Goal: Use online tool/utility: Use online tool/utility

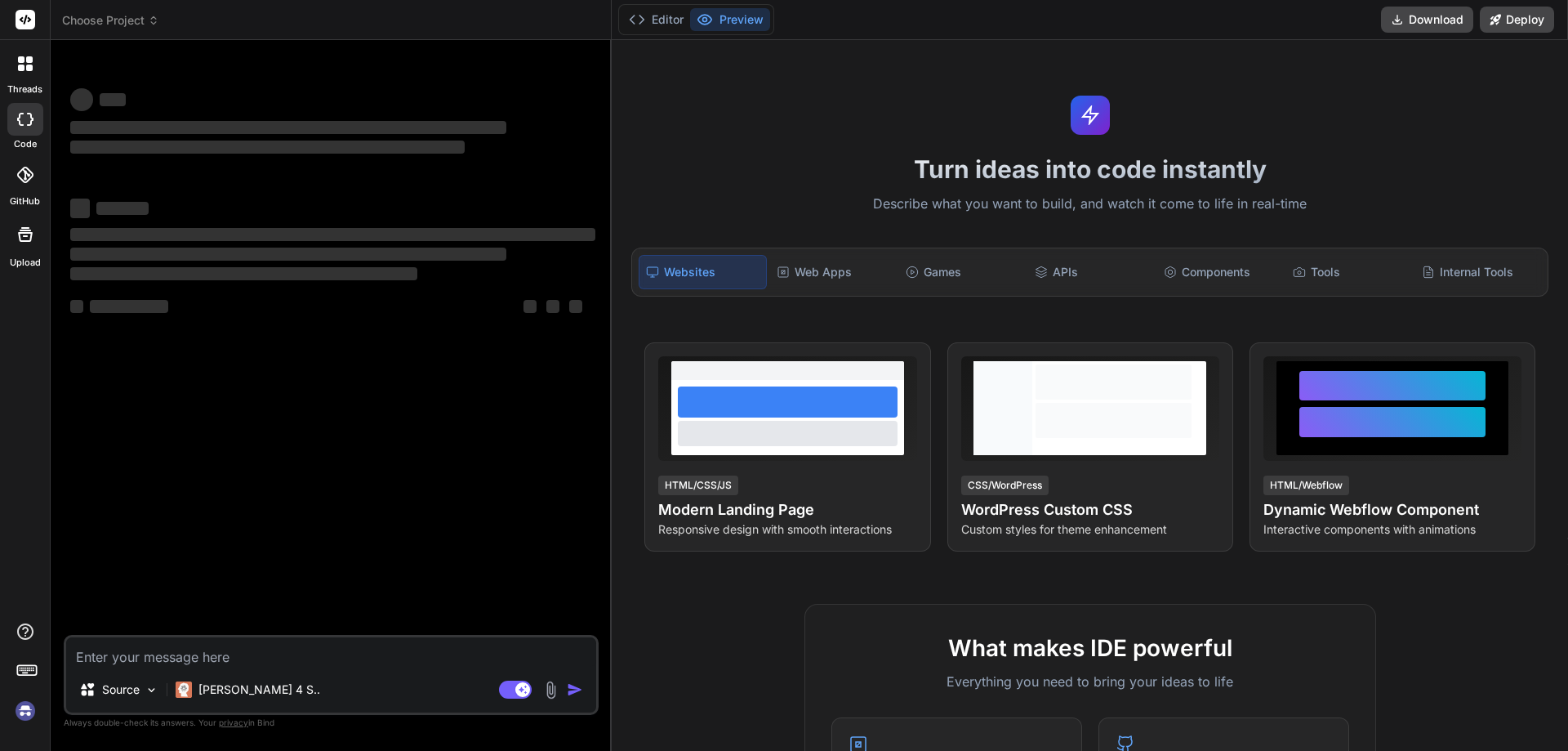
type textarea "x"
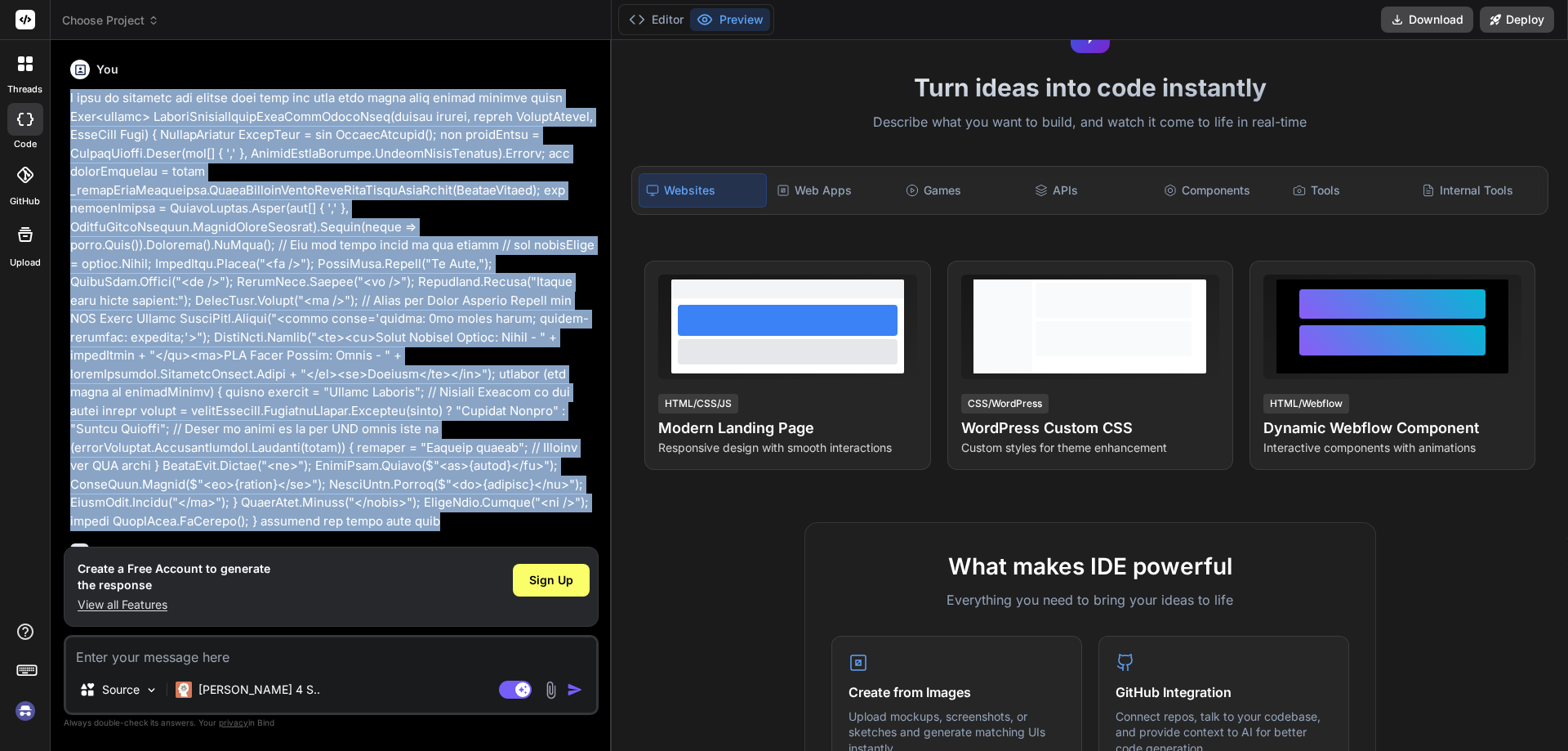
drag, startPoint x: 590, startPoint y: 419, endPoint x: 62, endPoint y: 98, distance: 617.9
click at [62, 98] on div "Bind AI Web Search Created with Pixso. Code Generator You Bind AI ‌ ‌ ‌ ‌ Creat…" at bounding box center [332, 395] width 562 height 710
copy p "i want to seperate all column with line and with data using this method private…"
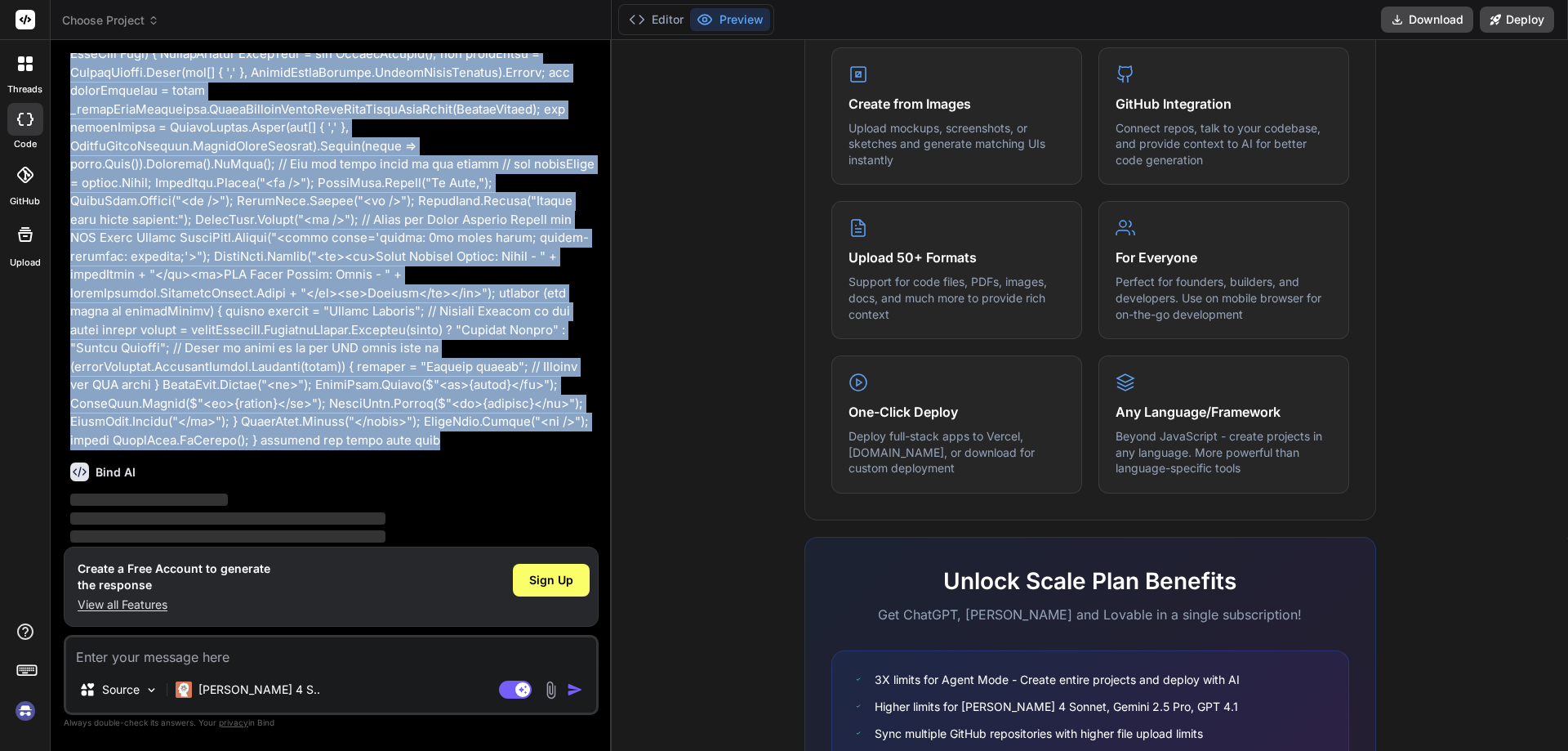
scroll to position [808, 0]
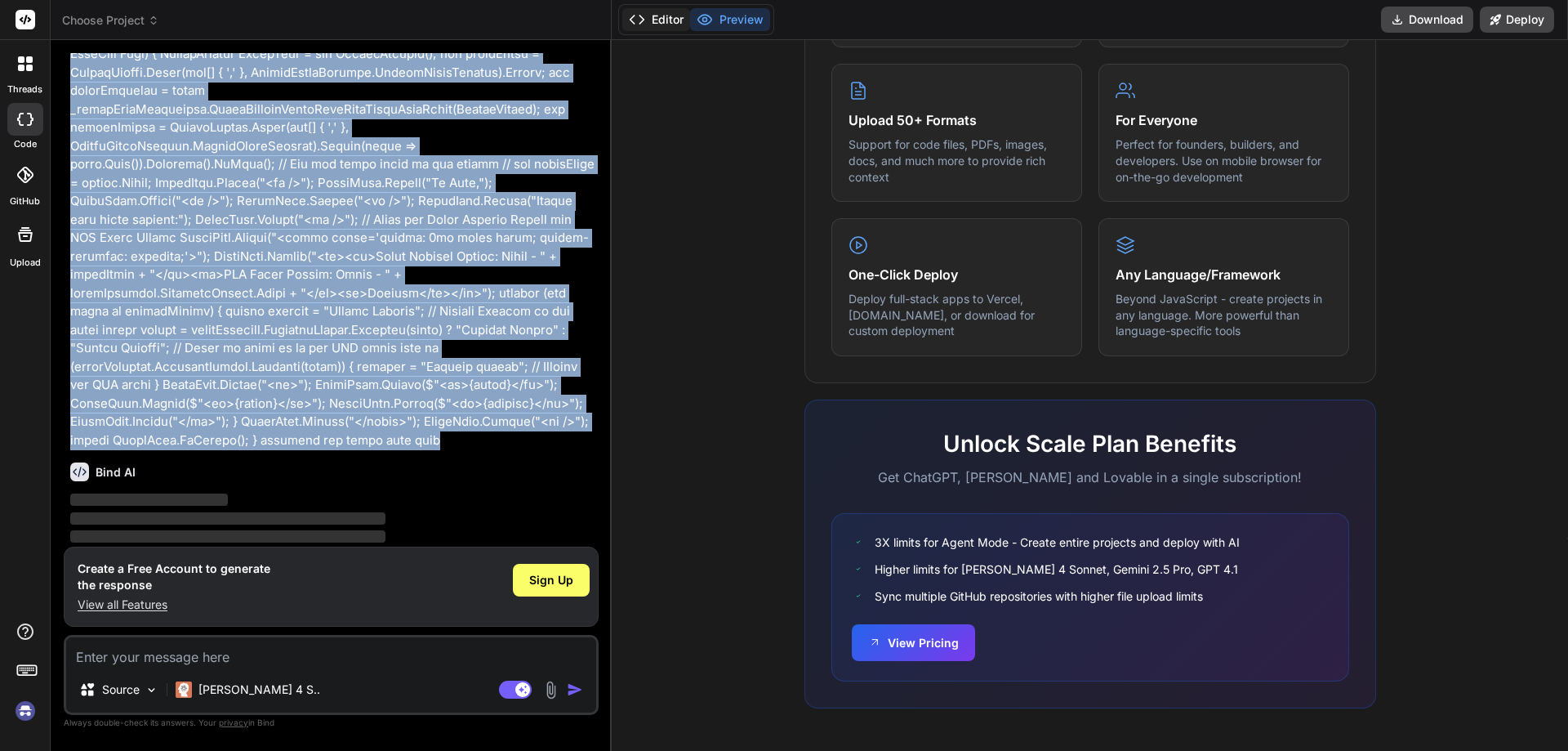
click at [655, 19] on button "Editor" at bounding box center [656, 19] width 68 height 23
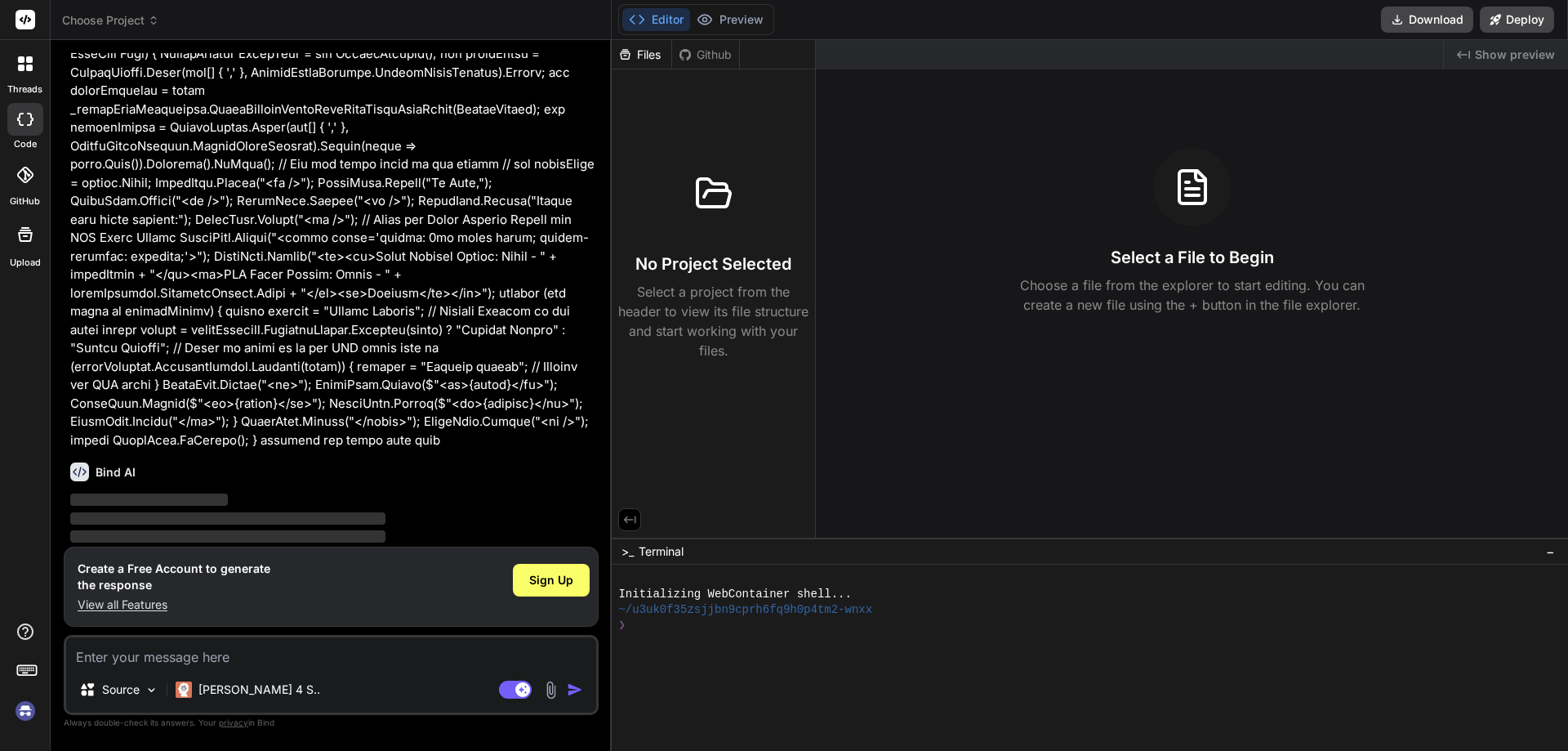
click at [708, 6] on div "Editor Preview" at bounding box center [696, 19] width 156 height 31
click at [721, 18] on button "Preview" at bounding box center [730, 19] width 80 height 23
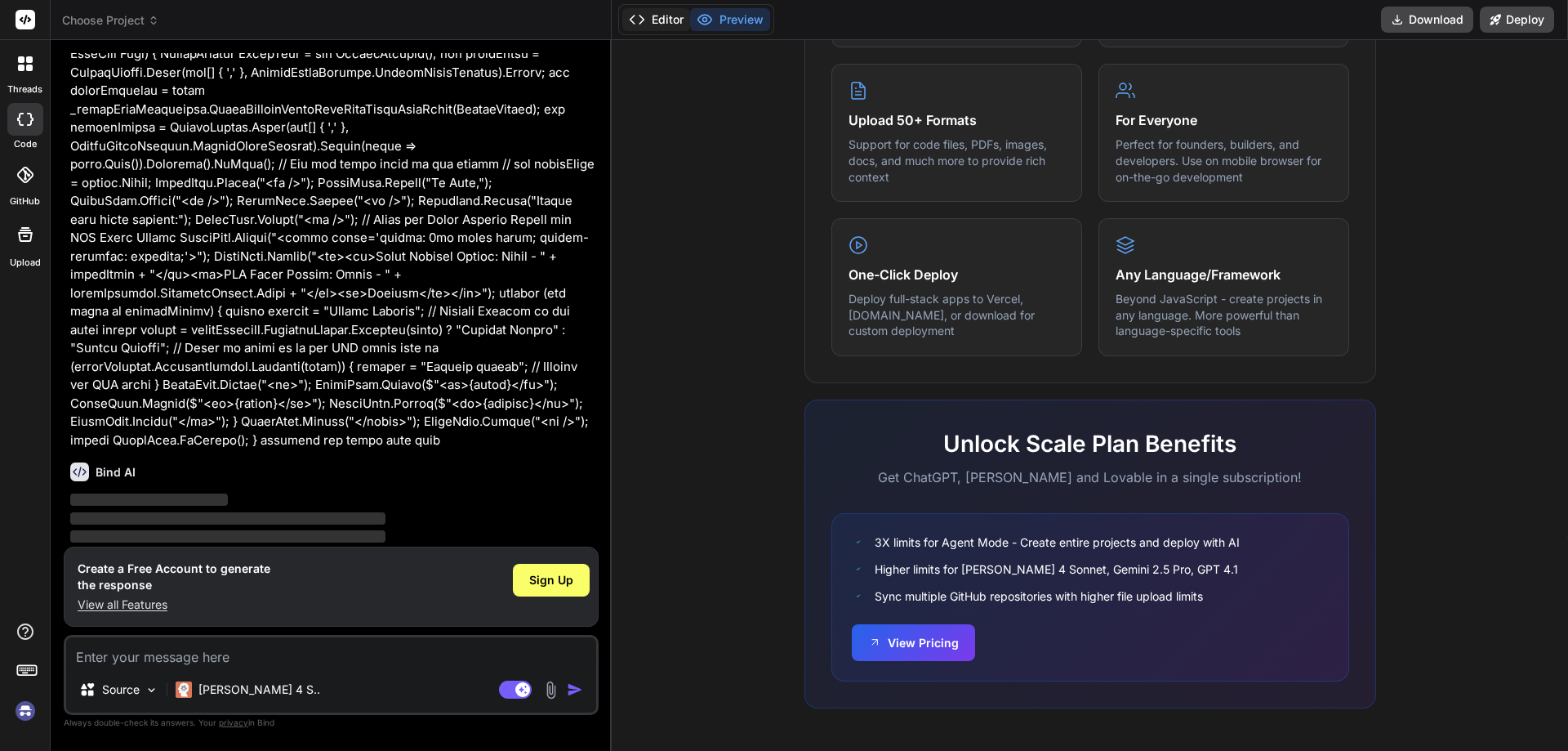
click at [669, 22] on button "Editor" at bounding box center [656, 19] width 68 height 23
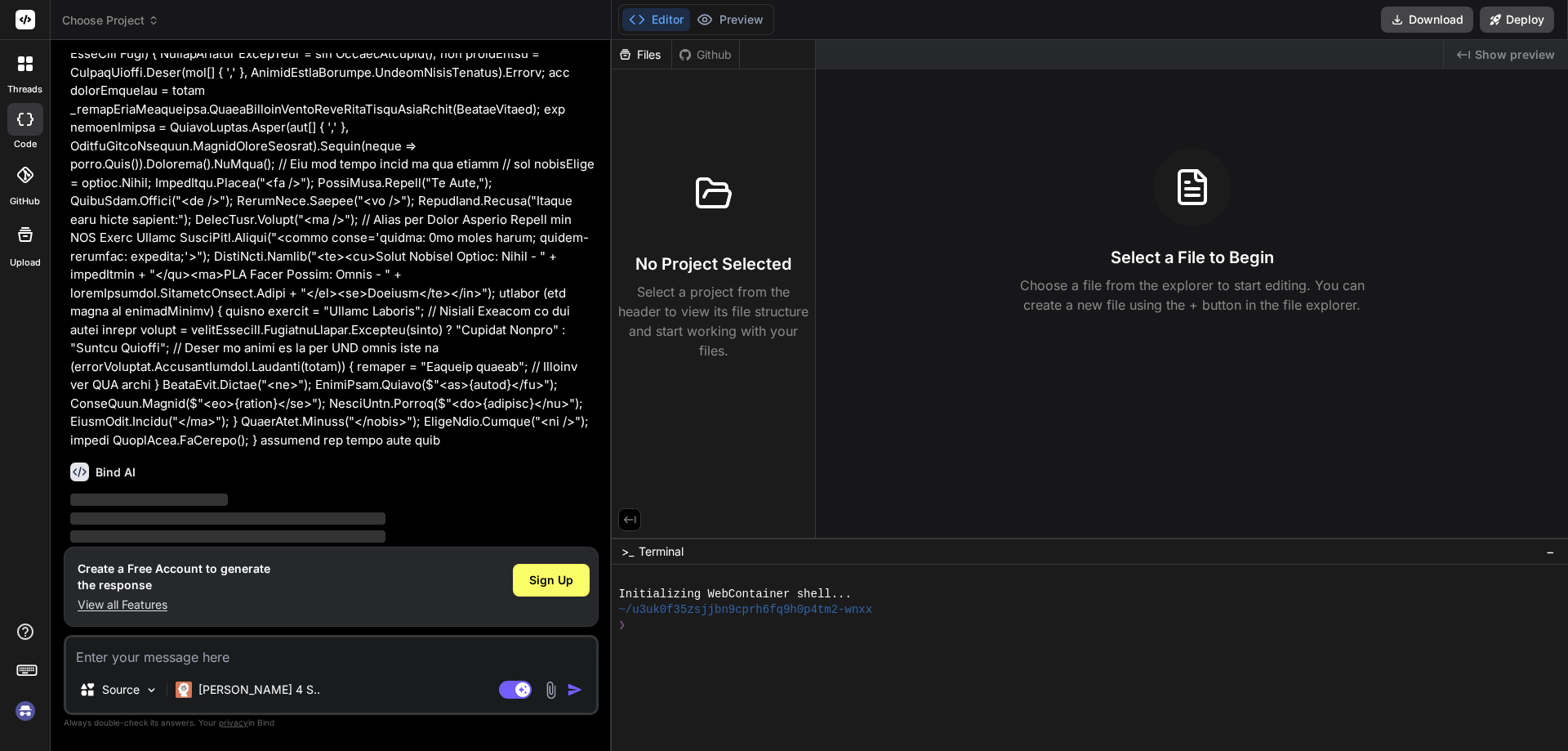
drag, startPoint x: 339, startPoint y: 521, endPoint x: 349, endPoint y: 397, distance: 124.4
click at [340, 530] on span "‌" at bounding box center [228, 536] width 315 height 12
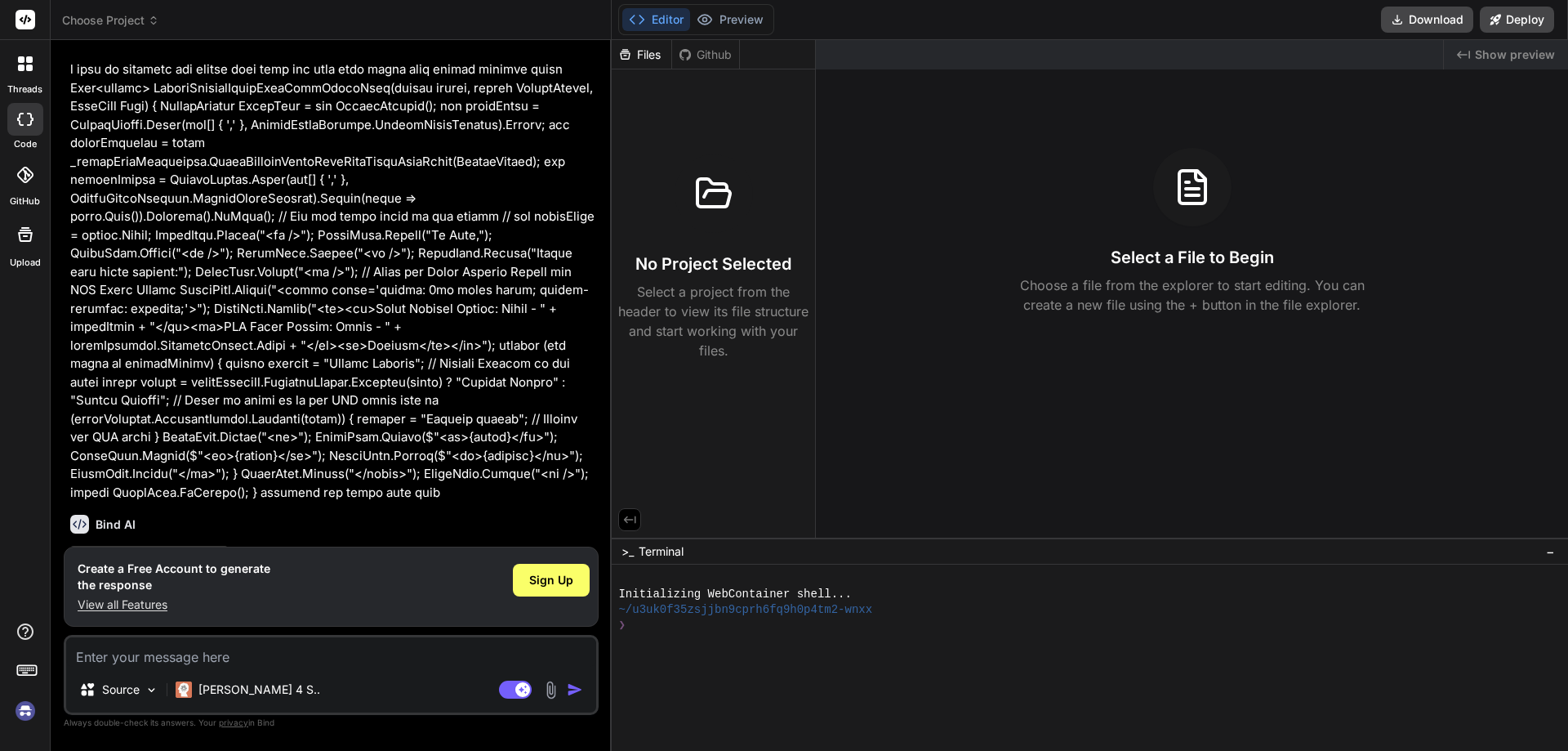
scroll to position [0, 0]
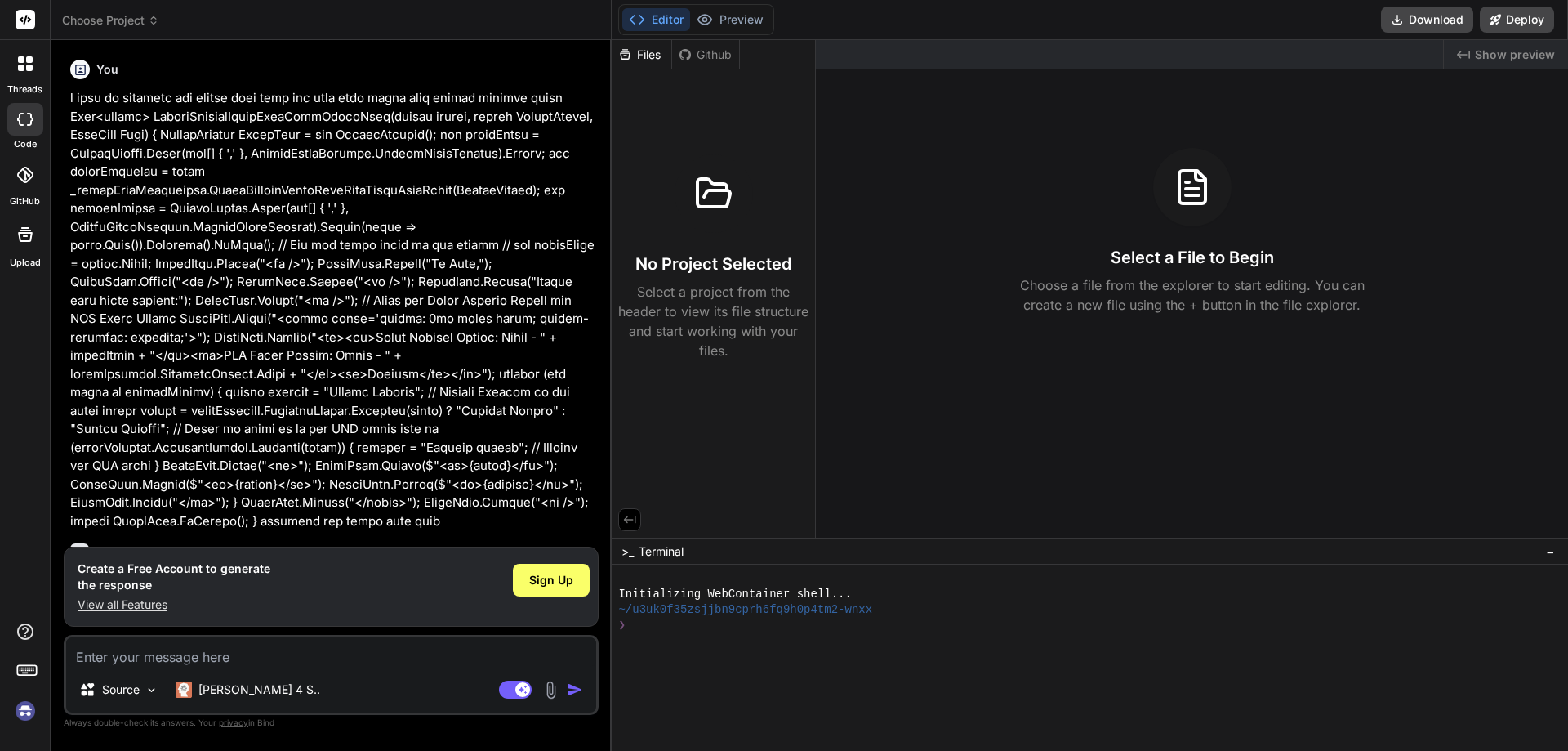
click at [3, 128] on div "code" at bounding box center [25, 123] width 50 height 55
drag, startPoint x: 9, startPoint y: 128, endPoint x: 18, endPoint y: 128, distance: 9.0
click at [12, 128] on div at bounding box center [25, 119] width 36 height 32
click at [18, 128] on div at bounding box center [25, 119] width 36 height 32
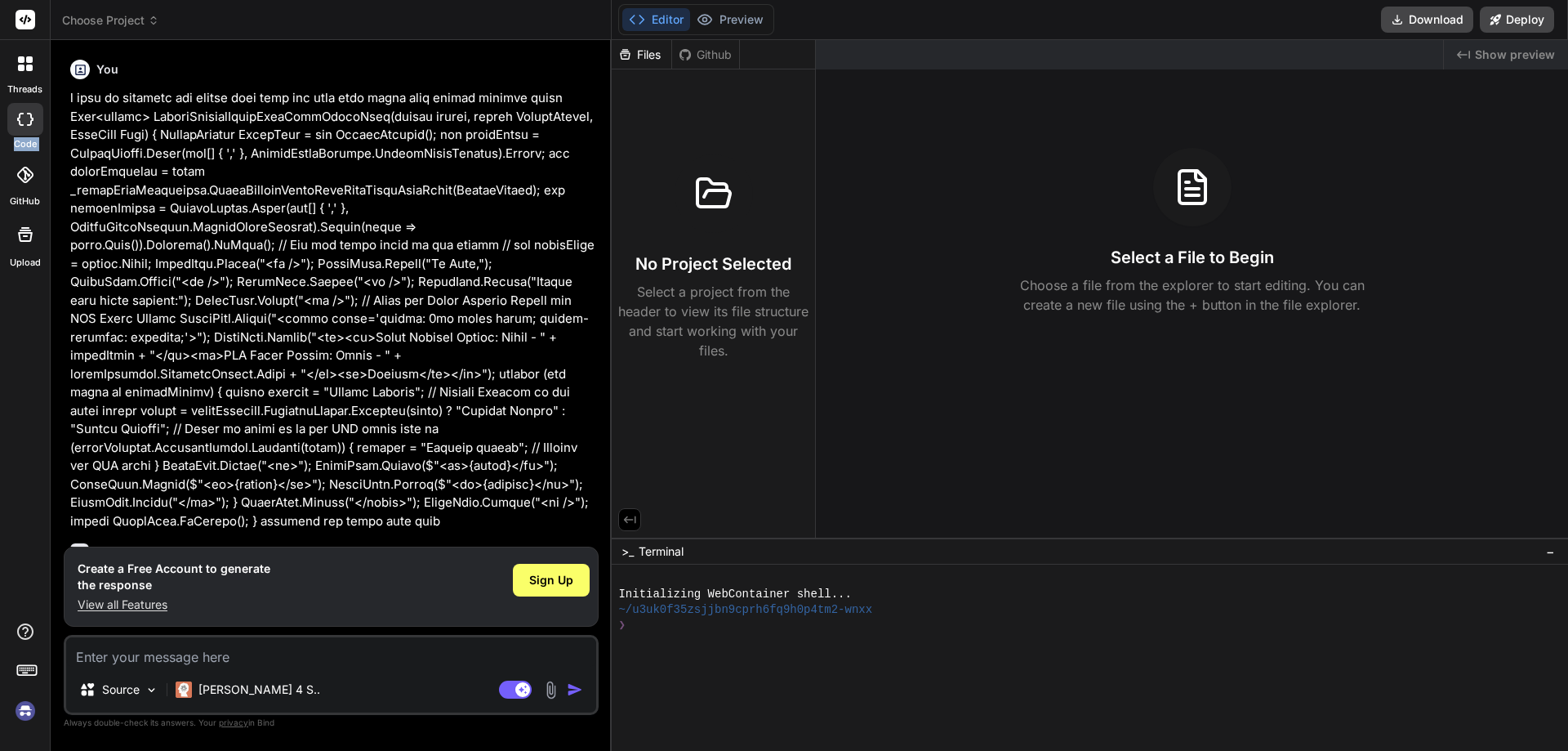
click at [18, 128] on div at bounding box center [25, 119] width 36 height 32
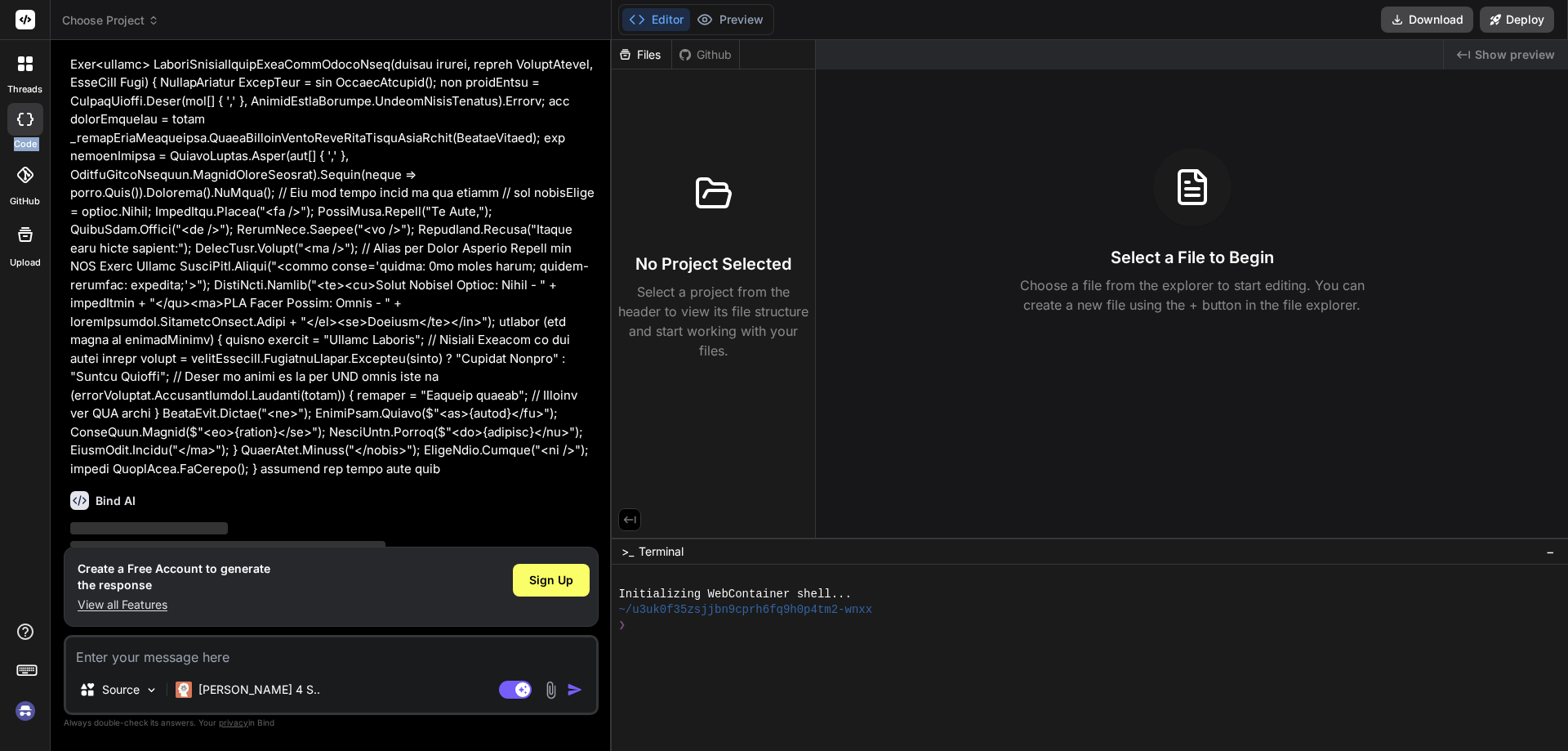
scroll to position [81, 0]
